Goal: Check status: Check status

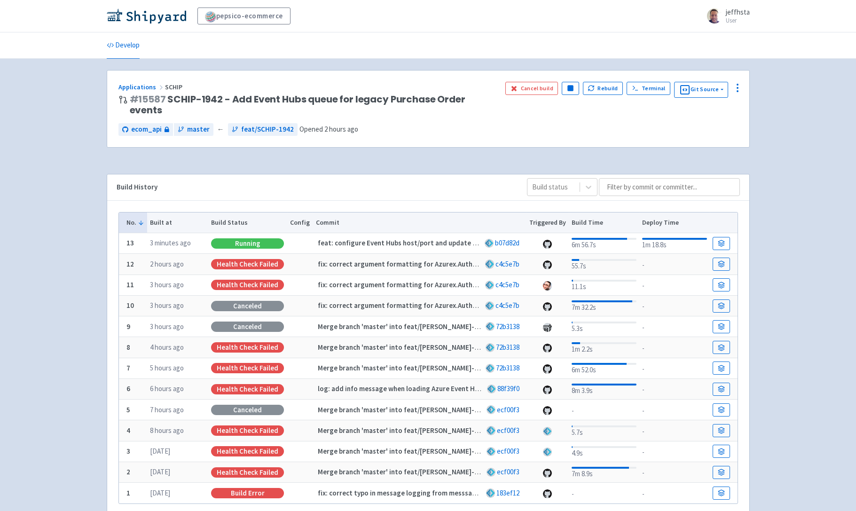
click at [240, 238] on div "Running" at bounding box center [247, 243] width 73 height 10
click at [510, 238] on link "b07d82d" at bounding box center [507, 242] width 24 height 9
click at [360, 238] on strong "feat: configure Event Hubs host/port and update azurex to 1.1.1" at bounding box center [418, 242] width 201 height 9
click at [722, 240] on icon at bounding box center [721, 241] width 6 height 3
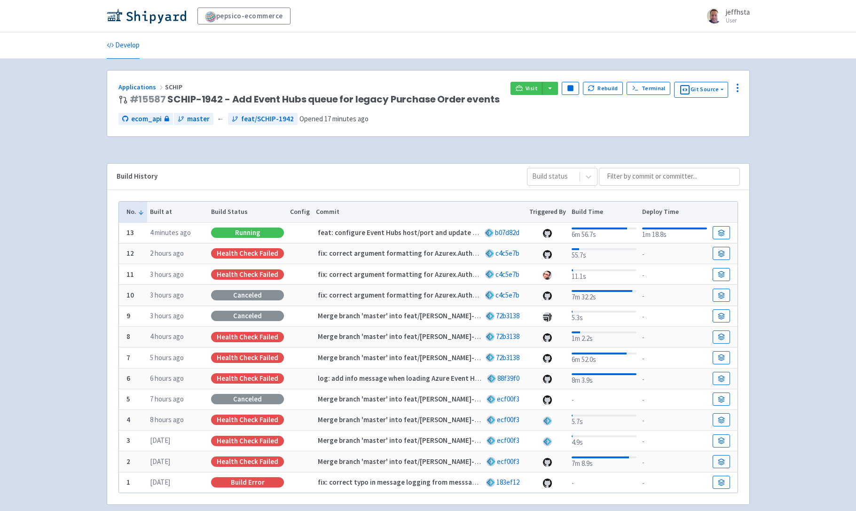
click at [779, 199] on div "pepsico-ecommerce jeffhsta User Profile Sign out Develop #" at bounding box center [428, 264] width 856 height 528
click at [761, 204] on div "pepsico-ecommerce jeffhsta User Profile Sign out Develop #" at bounding box center [428, 264] width 856 height 528
click at [720, 251] on icon at bounding box center [721, 253] width 7 height 7
click at [773, 144] on div "pepsico-ecommerce jeffhsta User Profile Sign out Develop #" at bounding box center [428, 264] width 856 height 528
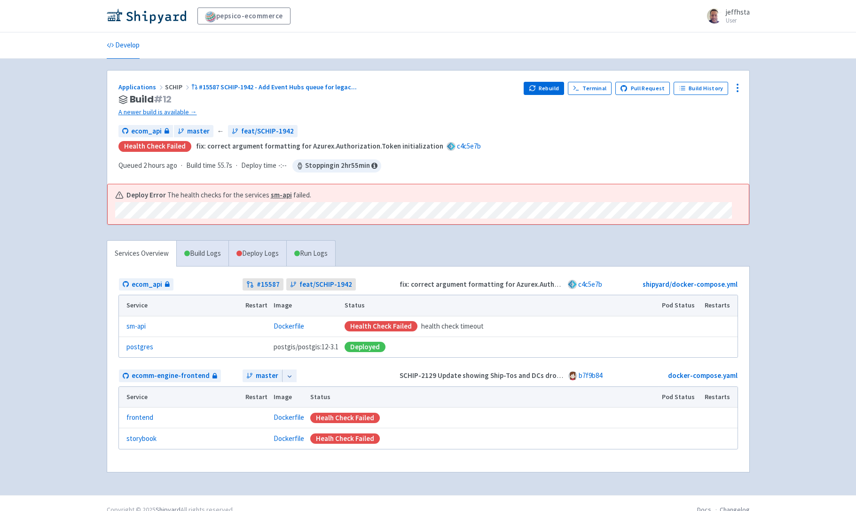
click at [759, 144] on div "pepsico-ecommerce jeffhsta User Profile Sign out Develop #" at bounding box center [428, 247] width 856 height 495
click at [767, 143] on div "pepsico-ecommerce jeffhsta User Profile Sign out Develop #" at bounding box center [428, 247] width 856 height 495
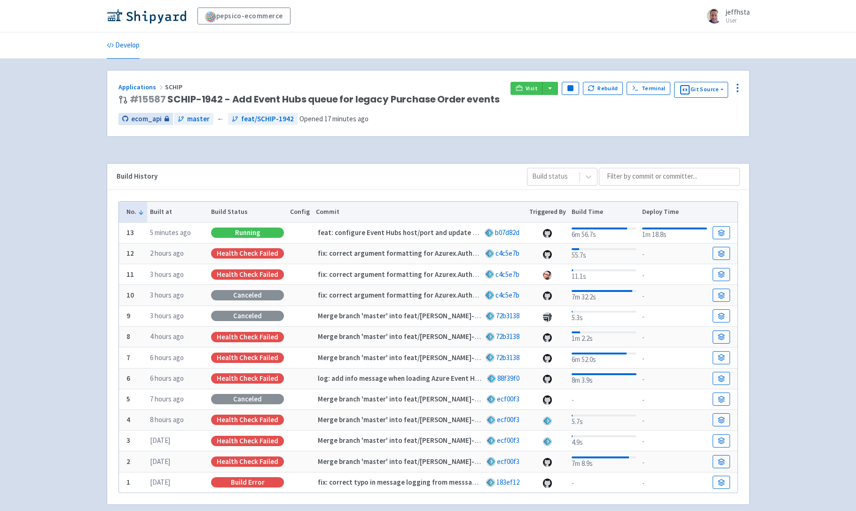
click at [138, 120] on span "ecom_api" at bounding box center [146, 119] width 31 height 11
click at [795, 168] on div "pepsico-ecommerce jeffhsta User Profile Sign out Develop #" at bounding box center [428, 264] width 856 height 528
click at [720, 233] on icon at bounding box center [721, 233] width 6 height 1
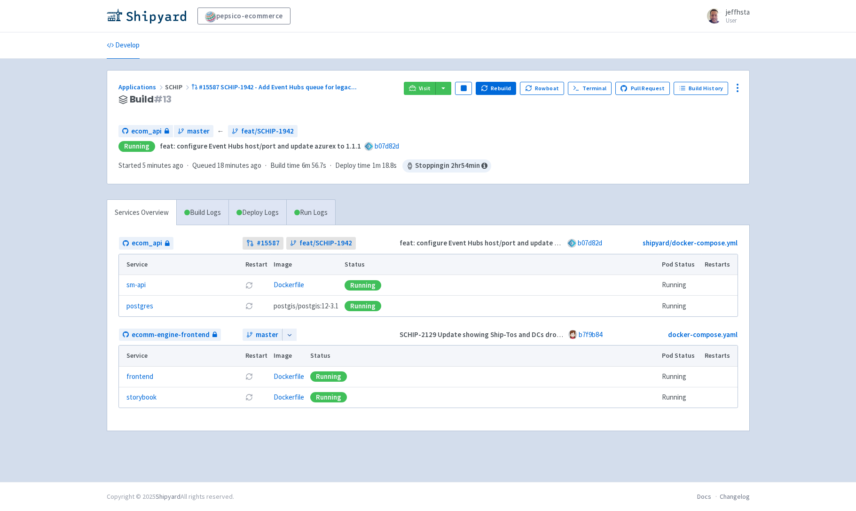
click at [766, 89] on div "pepsico-ecommerce jeffhsta User Profile Sign out Develop #" at bounding box center [428, 241] width 856 height 482
click at [411, 198] on div "Applications SCHIP #15587 SCHIP-1942 - Add Event Hubs queue for legac ... Build…" at bounding box center [428, 256] width 643 height 373
drag, startPoint x: 118, startPoint y: 100, endPoint x: 189, endPoint y: 100, distance: 71.0
click at [189, 100] on div "Applications SCHIP #15587 SCHIP-1942 - Add Event Hubs queue for legac ... Build…" at bounding box center [428, 127] width 642 height 113
click at [202, 101] on h3 "Build # 13" at bounding box center [257, 99] width 278 height 11
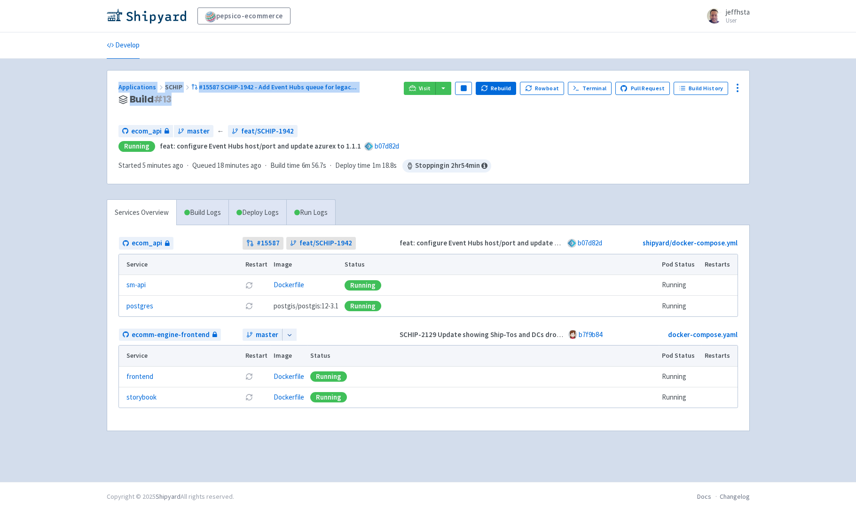
drag, startPoint x: 191, startPoint y: 101, endPoint x: 108, endPoint y: 86, distance: 84.5
click at [108, 86] on div "Applications SCHIP #15587 SCHIP-1942 - Add Event Hubs queue for legac ... Build…" at bounding box center [428, 127] width 642 height 113
click at [110, 110] on div "Applications SCHIP #15587 SCHIP-1942 - Add Event Hubs queue for legac ... Build…" at bounding box center [428, 127] width 642 height 113
click at [133, 112] on div "Applications SCHIP #15587 SCHIP-1942 - Add Event Hubs queue for legac ... Build…" at bounding box center [257, 100] width 278 height 36
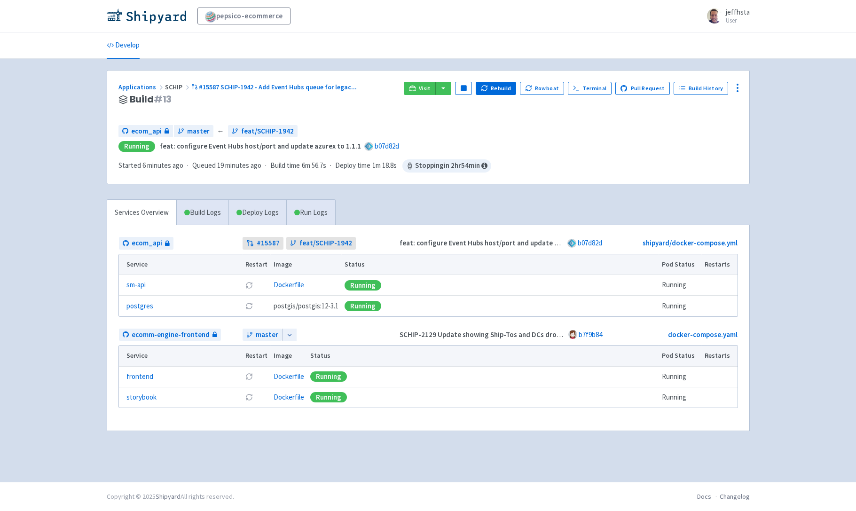
click at [662, 199] on div "Services Overview Build Logs Deploy Logs Run Logs ecom_api # 15587 feat/SCHIP-1…" at bounding box center [428, 321] width 654 height 244
click at [291, 338] on div at bounding box center [289, 335] width 15 height 13
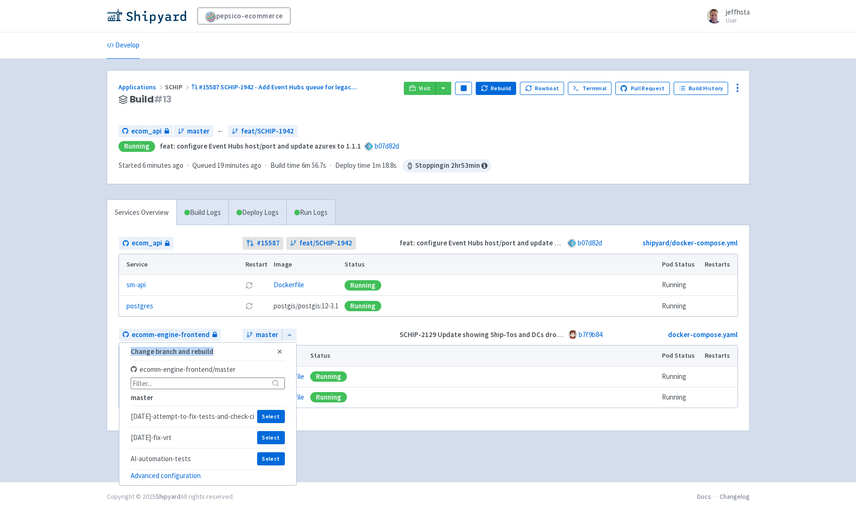
drag, startPoint x: 128, startPoint y: 354, endPoint x: 222, endPoint y: 353, distance: 94.0
click at [211, 353] on div "Change branch and rebuild Close ecomm-engine-frontend / master master [DATE]-at…" at bounding box center [208, 413] width 178 height 143
click at [241, 353] on span "Change branch and rebuild" at bounding box center [203, 351] width 144 height 9
click at [279, 351] on icon "button" at bounding box center [279, 351] width 7 height 7
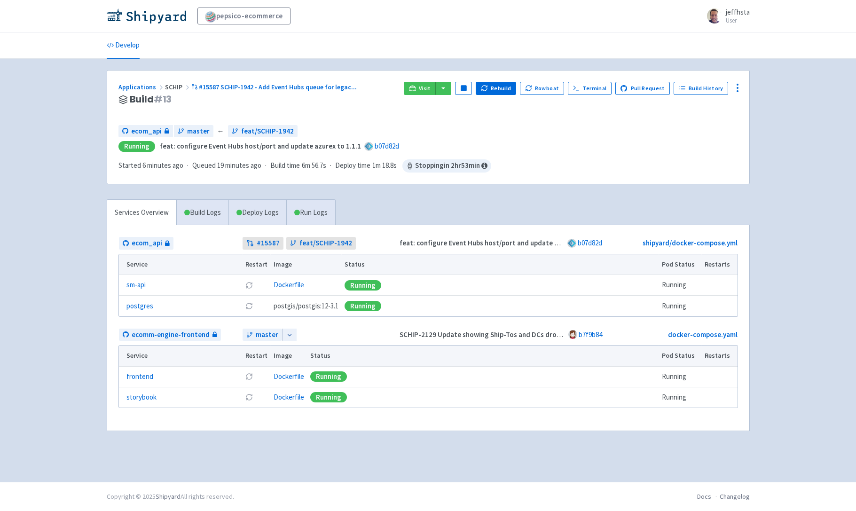
click at [314, 336] on div "master Change branch and rebuild Close ecomm-engine-frontend / master master [D…" at bounding box center [320, 335] width 154 height 13
click at [470, 193] on div "Applications SCHIP #15587 SCHIP-1942 - Add Event Hubs queue for legac ... Build…" at bounding box center [428, 256] width 643 height 373
click at [395, 209] on div "Services Overview Build Logs Deploy Logs Run Logs ecom_api # 15587 feat/SCHIP-1…" at bounding box center [428, 321] width 654 height 244
click at [203, 218] on link "Build Logs" at bounding box center [203, 213] width 52 height 26
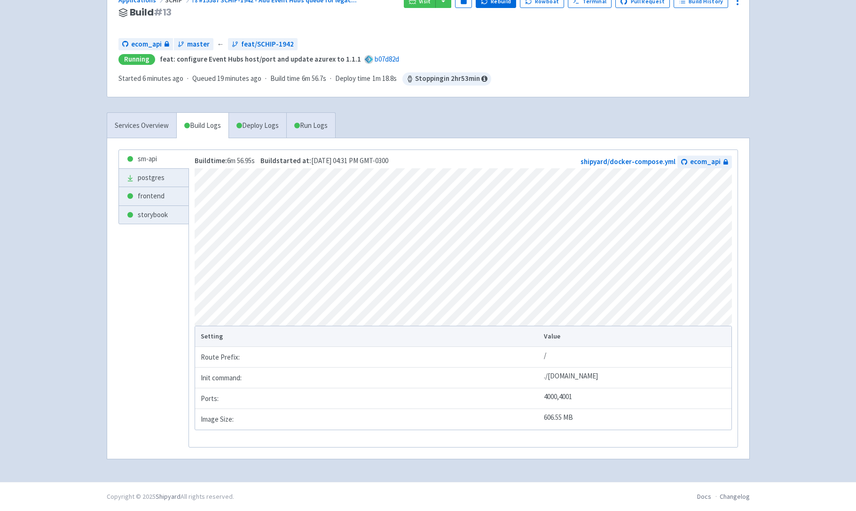
scroll to position [91, 0]
click at [250, 121] on link "Deploy Logs" at bounding box center [257, 126] width 58 height 26
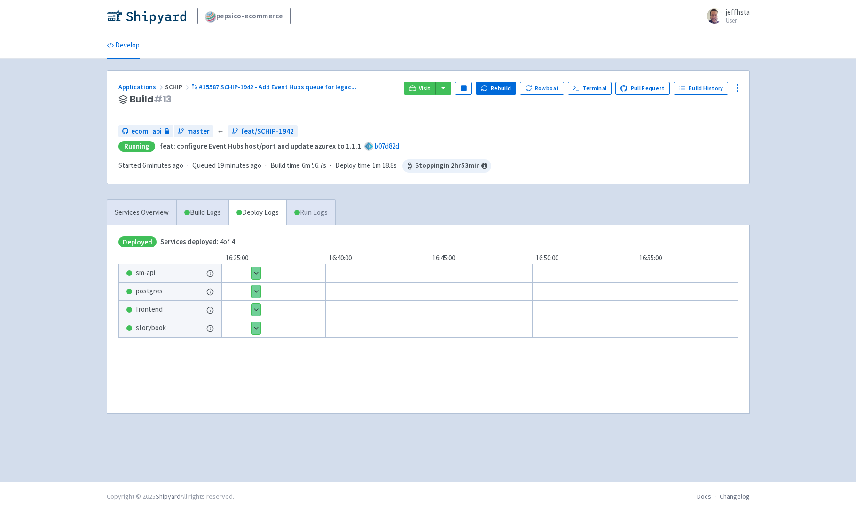
click at [311, 204] on link "Run Logs" at bounding box center [310, 213] width 49 height 26
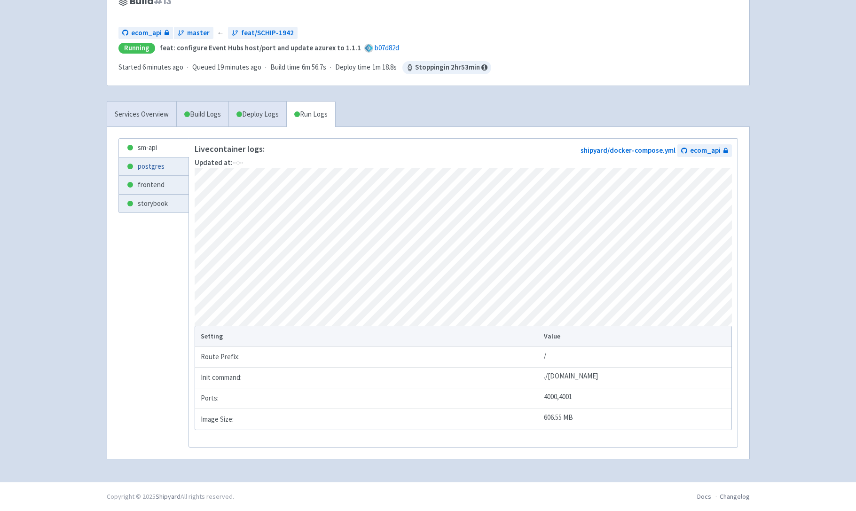
scroll to position [102, 0]
click at [135, 115] on link "Services Overview" at bounding box center [141, 115] width 69 height 26
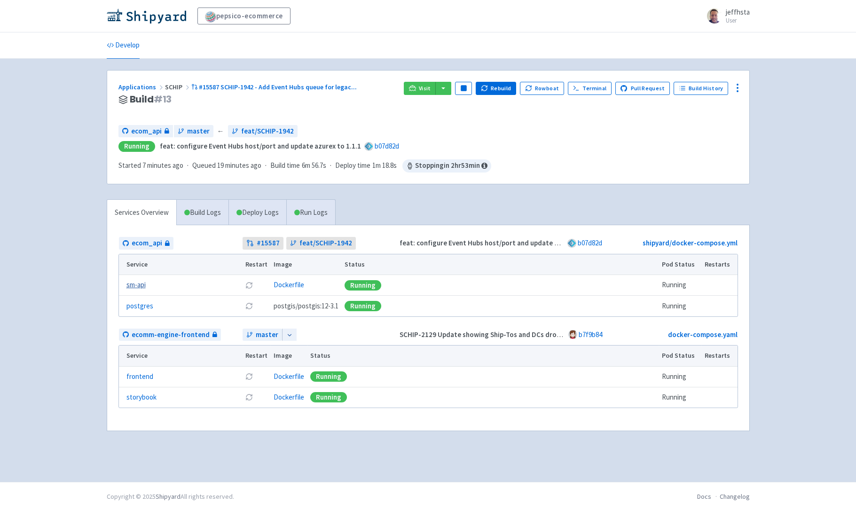
click at [133, 287] on link "sm-api" at bounding box center [135, 285] width 19 height 11
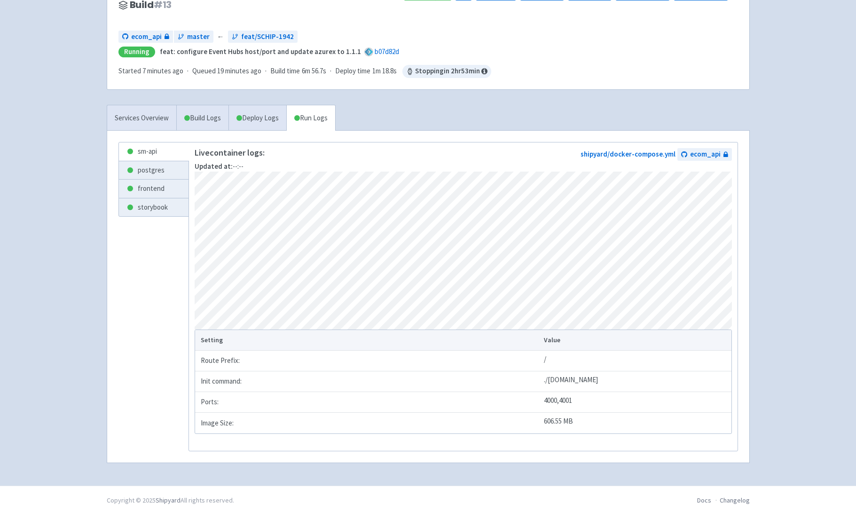
scroll to position [102, 0]
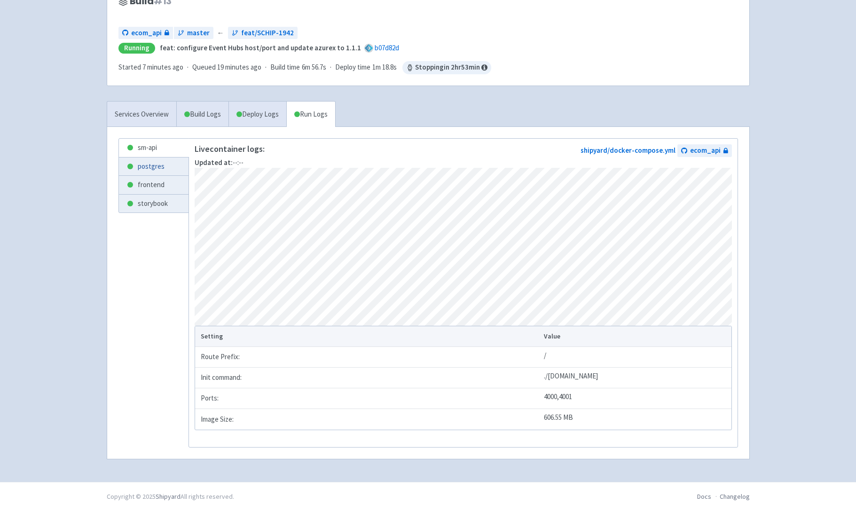
click at [147, 165] on link "postgres" at bounding box center [154, 167] width 70 height 18
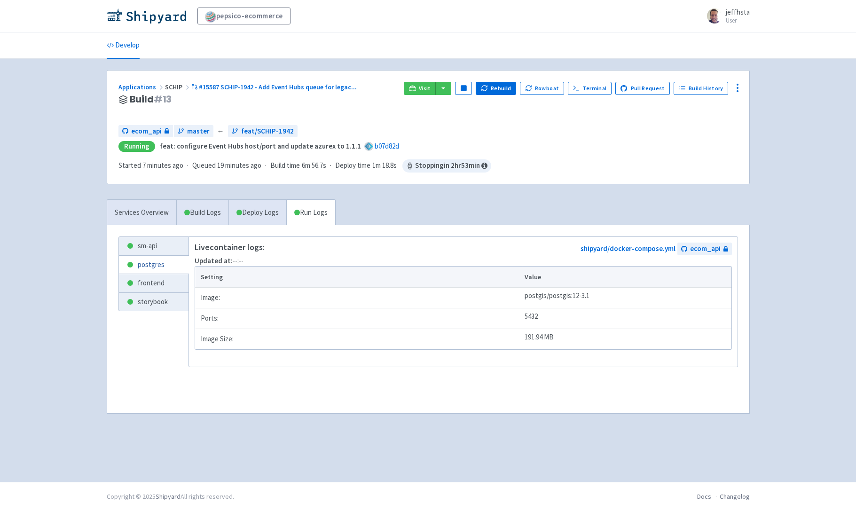
scroll to position [81, 0]
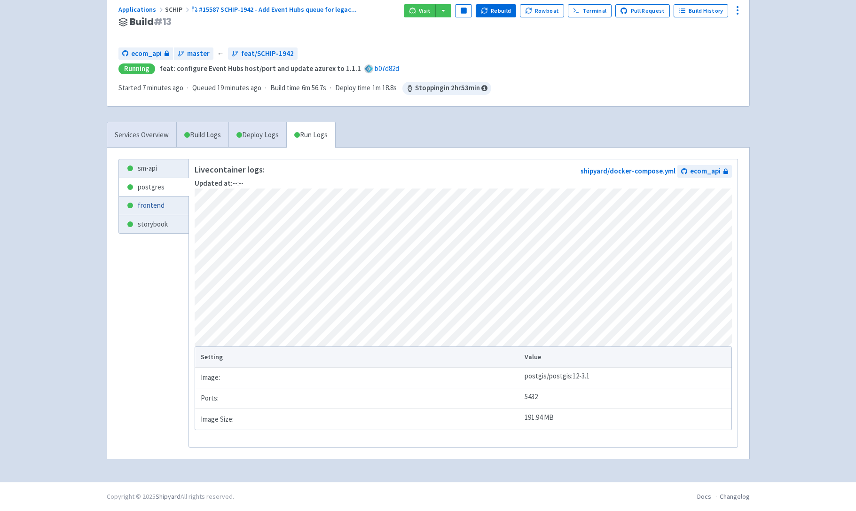
click at [148, 199] on link "frontend" at bounding box center [154, 206] width 70 height 18
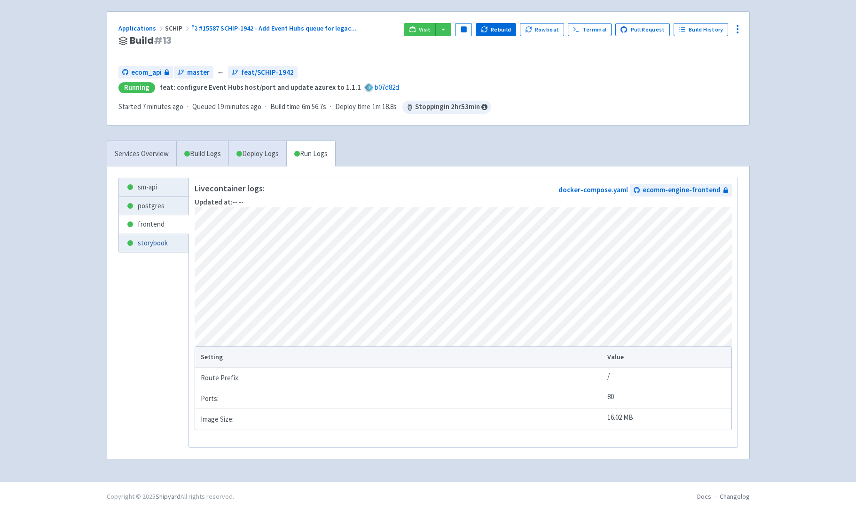
click at [148, 238] on link "storybook" at bounding box center [154, 243] width 70 height 18
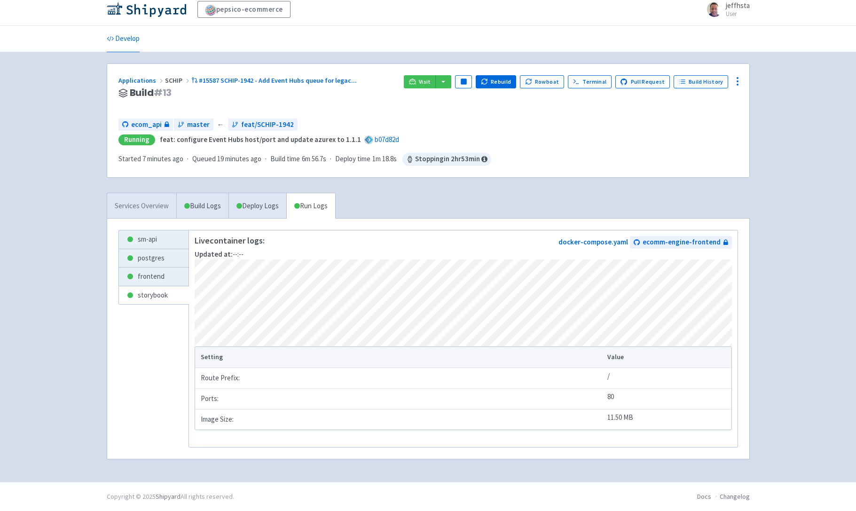
click at [136, 205] on link "Services Overview" at bounding box center [141, 206] width 69 height 26
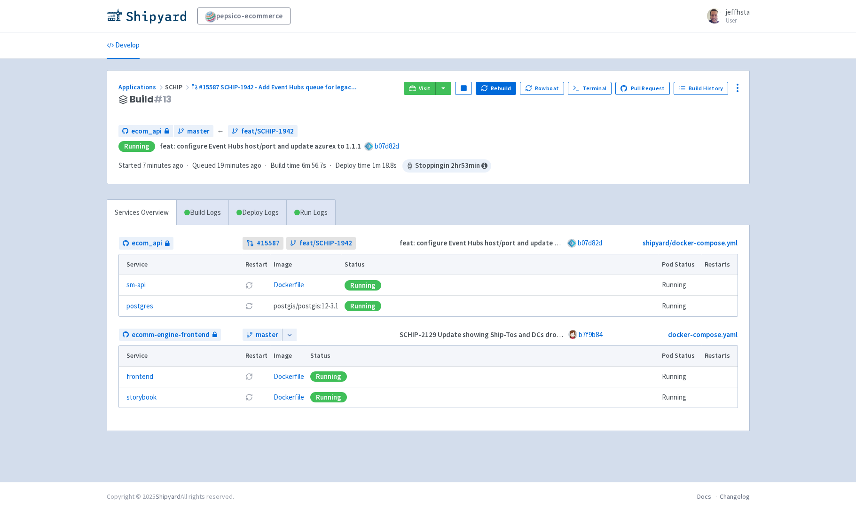
click at [81, 197] on div "pepsico-ecommerce jeffhsta User Profile Sign out Develop #" at bounding box center [428, 241] width 856 height 482
click at [301, 307] on span "postgis/postgis:12-3.1" at bounding box center [306, 306] width 65 height 11
click at [314, 216] on link "Run Logs" at bounding box center [310, 213] width 49 height 26
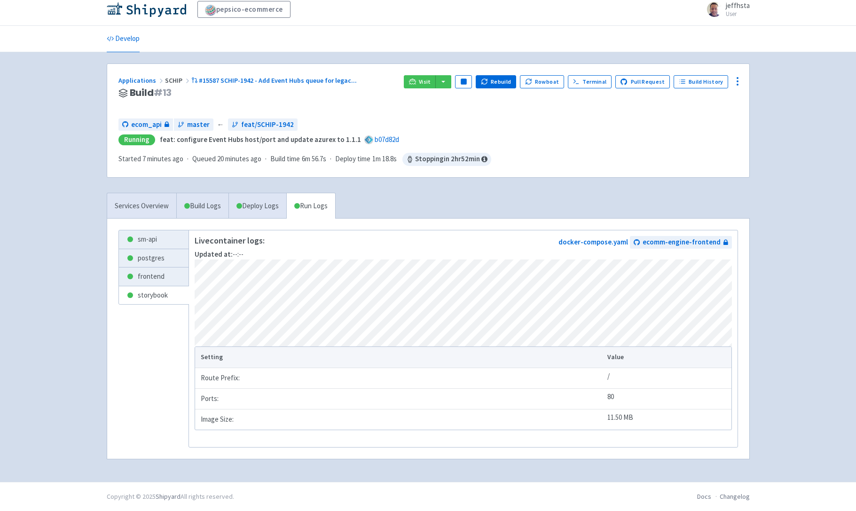
scroll to position [10, 0]
click at [156, 206] on link "Services Overview" at bounding box center [141, 206] width 69 height 26
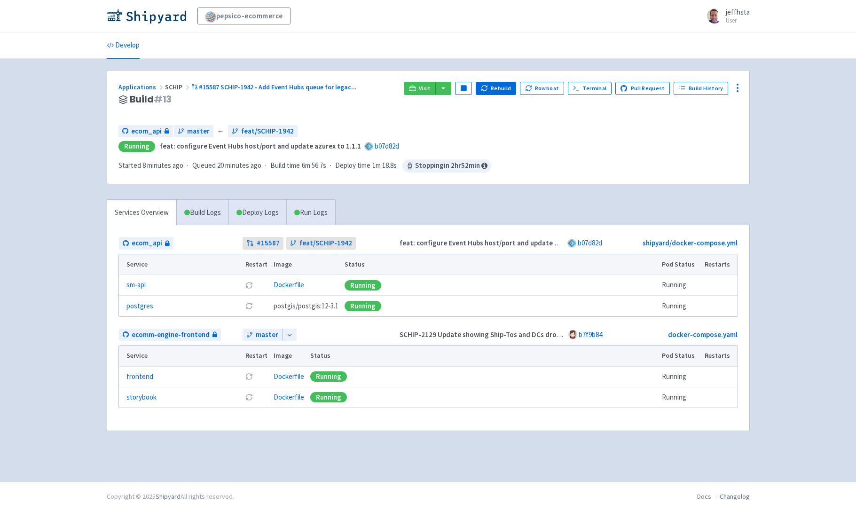
click at [465, 192] on div "Applications SCHIP #15587 SCHIP-1942 - Add Event Hubs queue for legac ... Build…" at bounding box center [428, 256] width 643 height 373
click at [482, 200] on div "Services Overview Build Logs Deploy Logs Run Logs ecom_api # 15587 feat/SCHIP-1…" at bounding box center [428, 321] width 654 height 244
click at [452, 95] on div "Visit Pause Rebuild Rowboat Terminal Pull Request Build History" at bounding box center [571, 100] width 334 height 36
click at [451, 91] on button "button" at bounding box center [443, 88] width 16 height 13
click at [465, 105] on link "ecom_api (sm-api)" at bounding box center [500, 107] width 131 height 15
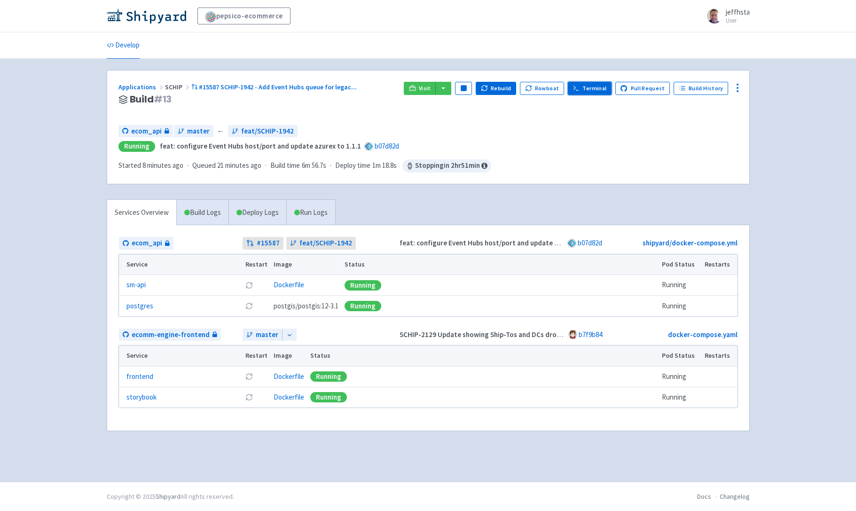
click at [597, 90] on link "Terminal" at bounding box center [590, 88] width 44 height 13
click at [621, 121] on div "Applications SCHIP #15587 SCHIP-1942 - Add Event Hubs queue for legac ... Build…" at bounding box center [428, 127] width 642 height 113
